Goal: Task Accomplishment & Management: Manage account settings

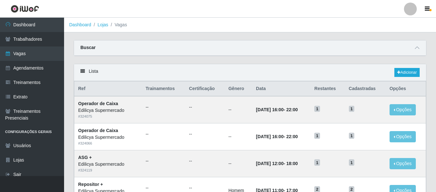
click at [412, 5] on div at bounding box center [410, 9] width 13 height 13
click at [381, 45] on button "Sair" at bounding box center [398, 49] width 58 height 13
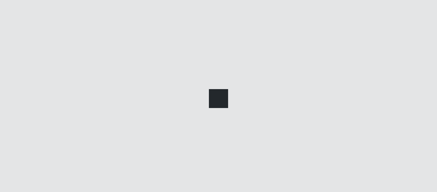
click at [381, 45] on div at bounding box center [218, 96] width 437 height 192
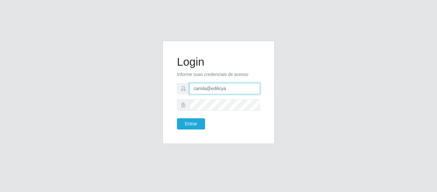
click at [225, 86] on input "camila@edilicya" at bounding box center [225, 88] width 71 height 11
type input "c"
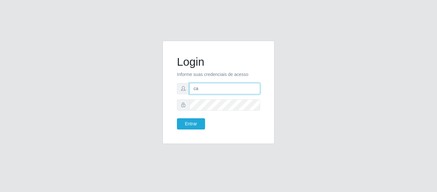
type input "c"
type input "q"
type input "a"
type input "q"
type input "camila@quaresmah"
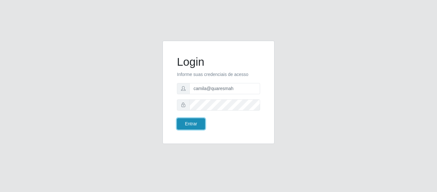
click at [194, 120] on button "Entrar" at bounding box center [191, 123] width 28 height 11
